Goal: Check status: Check status

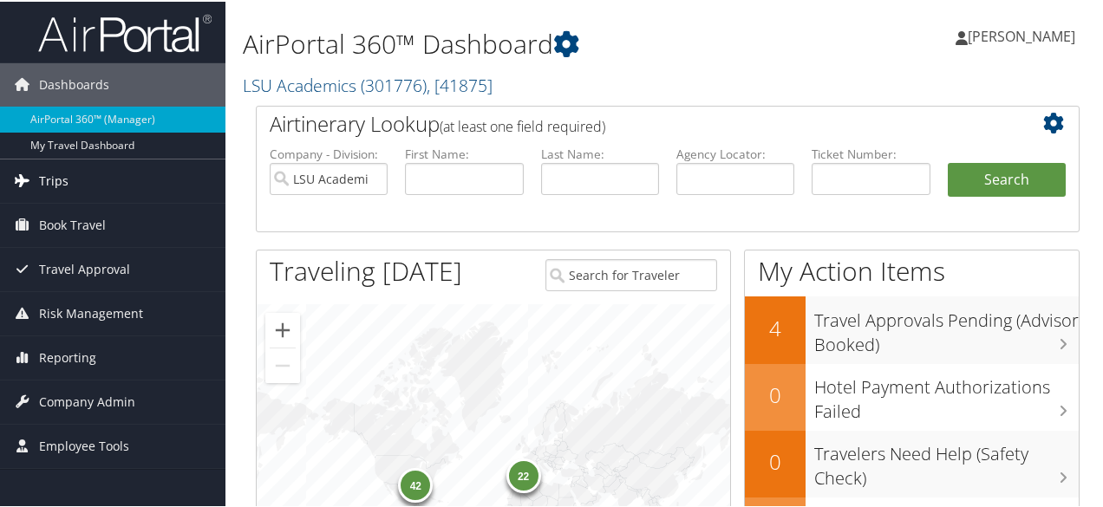
click at [129, 183] on link "Trips" at bounding box center [112, 179] width 225 height 43
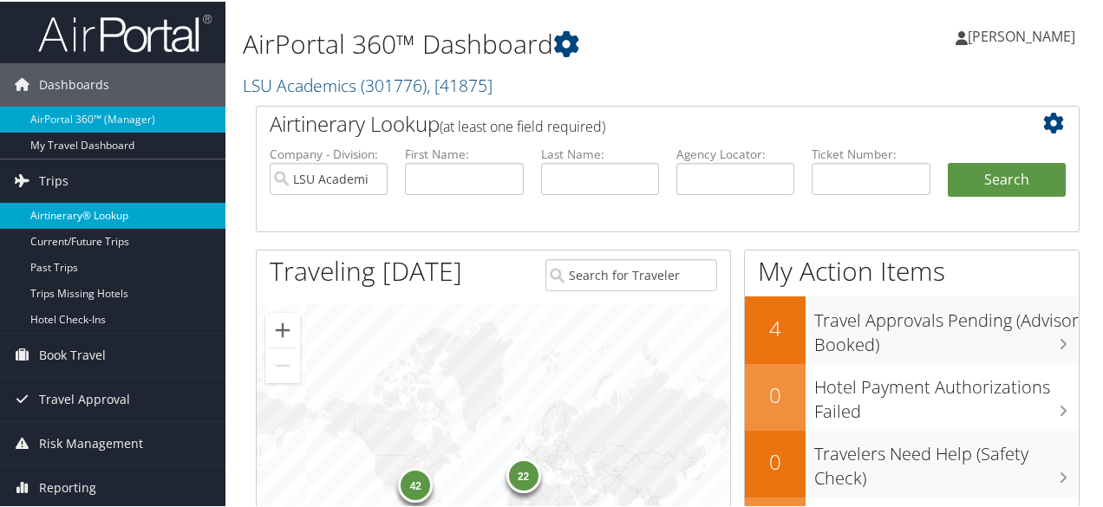
click at [130, 211] on link "Airtinerary® Lookup" at bounding box center [112, 214] width 225 height 26
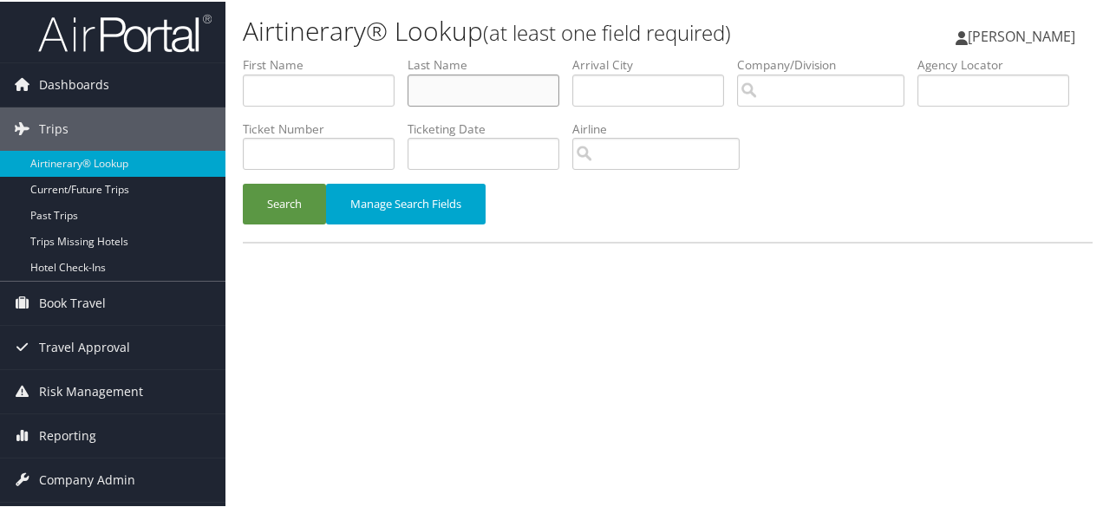
click at [506, 96] on input "text" at bounding box center [483, 89] width 152 height 32
type input "nichols"
click at [243, 182] on button "Search" at bounding box center [284, 202] width 83 height 41
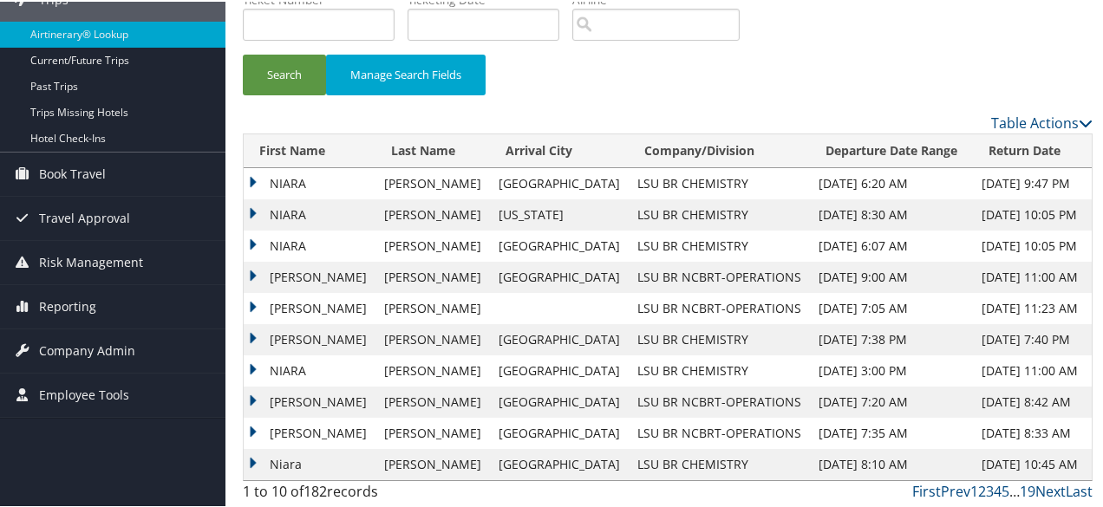
scroll to position [130, 0]
click at [261, 211] on td "NIARA" at bounding box center [310, 212] width 132 height 31
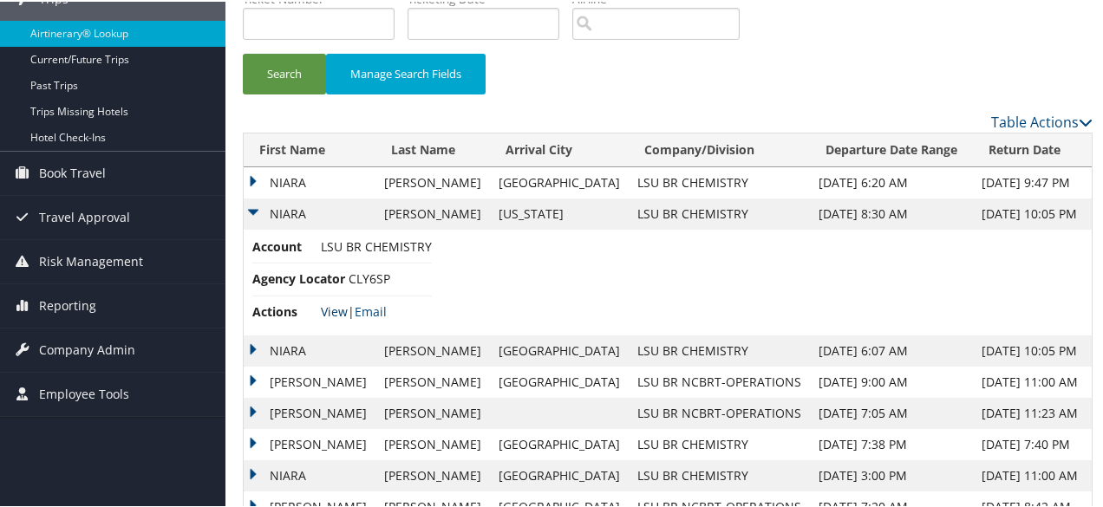
click at [342, 304] on link "View" at bounding box center [334, 310] width 27 height 16
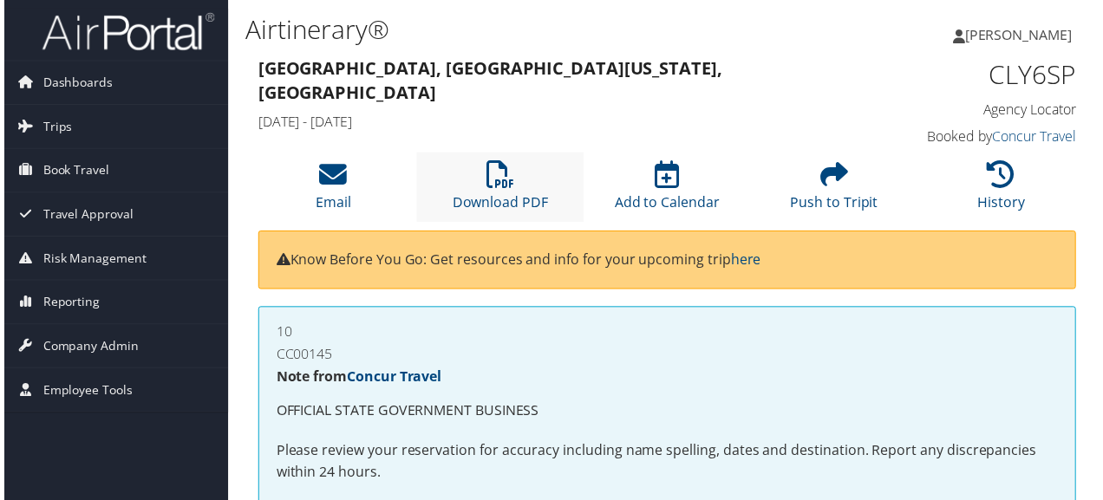
click at [447, 182] on li "Download PDF" at bounding box center [499, 188] width 168 height 70
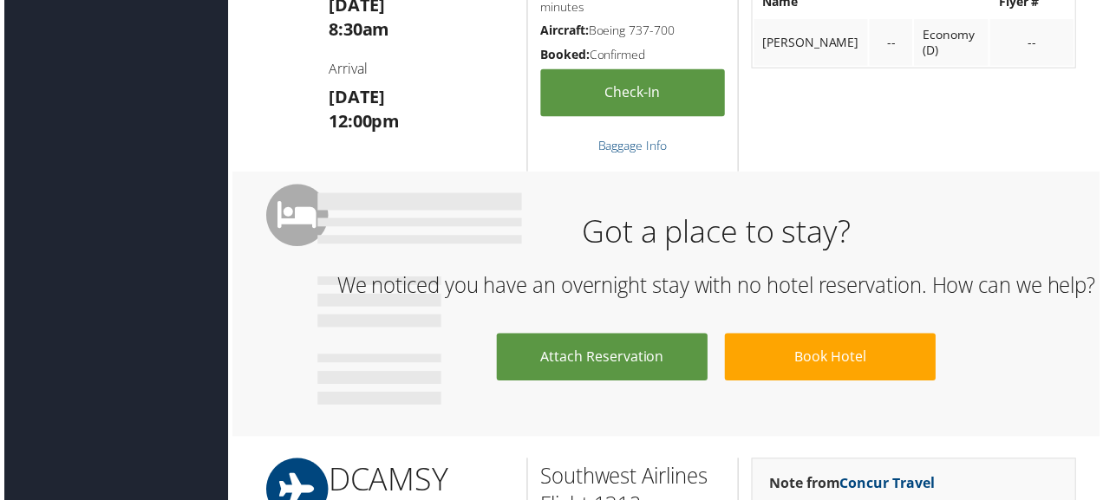
scroll to position [1040, 0]
